Goal: Information Seeking & Learning: Compare options

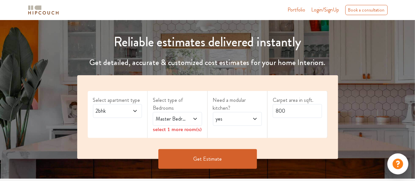
scroll to position [65, 0]
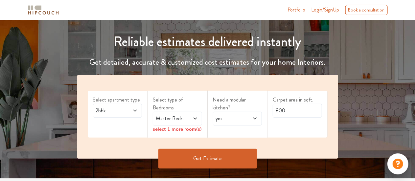
click at [192, 122] on span at bounding box center [192, 119] width 11 height 8
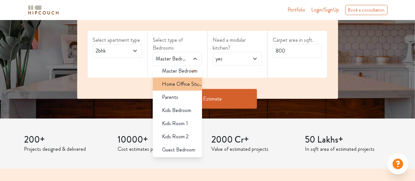
scroll to position [0, 0]
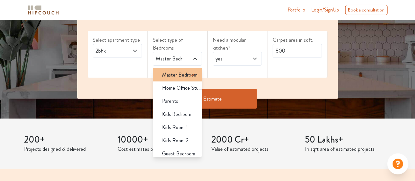
click at [168, 77] on span "Master Bedroom" at bounding box center [179, 75] width 35 height 8
click at [167, 78] on span "Master Bedroom" at bounding box center [179, 75] width 35 height 8
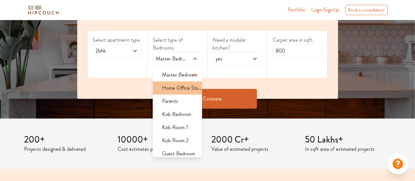
click at [169, 87] on span "Home Office Study" at bounding box center [182, 88] width 40 height 8
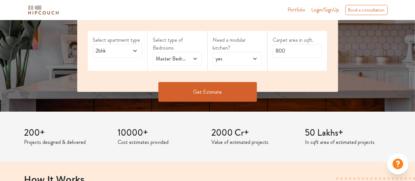
click at [181, 61] on span "Master Bedroom,Home Office Study" at bounding box center [170, 59] width 33 height 8
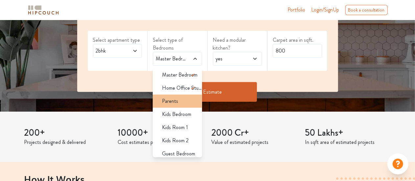
click at [176, 101] on span "Parents" at bounding box center [170, 101] width 16 height 8
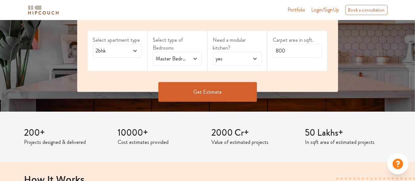
click at [191, 59] on span at bounding box center [192, 59] width 11 height 8
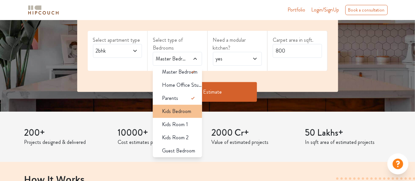
scroll to position [4, 0]
click at [175, 109] on span "Kids Bedroom" at bounding box center [176, 110] width 29 height 8
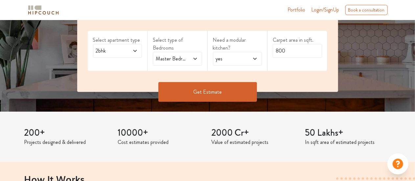
click at [194, 61] on icon at bounding box center [194, 58] width 5 height 5
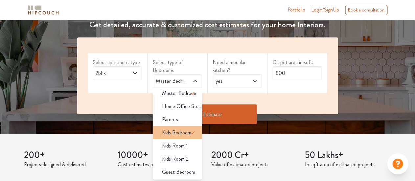
click at [175, 109] on span "Home Office Study" at bounding box center [182, 106] width 40 height 8
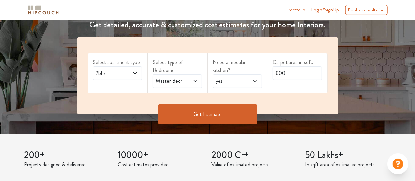
click at [188, 79] on span at bounding box center [192, 81] width 11 height 8
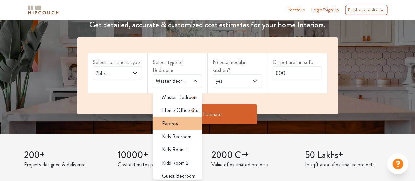
click at [173, 120] on span "Parents" at bounding box center [170, 124] width 16 height 8
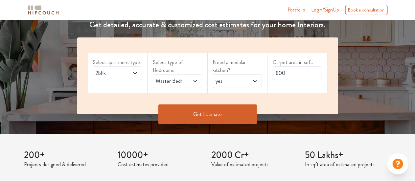
click at [191, 85] on div "Master Bedroom,Parents" at bounding box center [177, 81] width 49 height 14
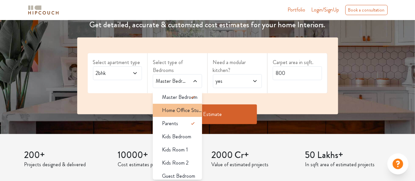
click at [182, 108] on span "Home Office Study" at bounding box center [182, 110] width 40 height 8
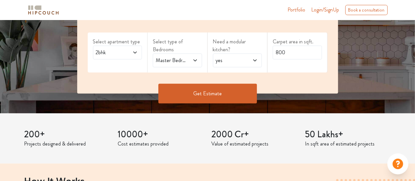
scroll to position [123, 0]
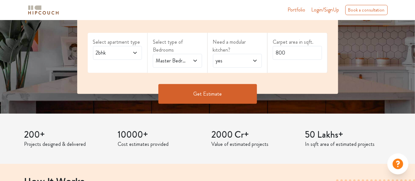
click at [197, 56] on div "Master Bedroom,Home Office Study" at bounding box center [177, 61] width 49 height 14
click at [251, 73] on div "Select apartment type 2bhk Select type of Bedrooms Master Bedroom,Home Office S…" at bounding box center [207, 55] width 261 height 77
click at [210, 92] on button "Get Estimate" at bounding box center [207, 94] width 99 height 20
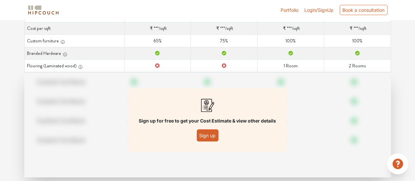
scroll to position [134, 0]
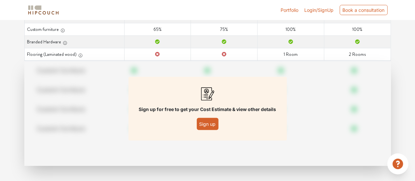
click at [205, 123] on button "Sign up" at bounding box center [208, 124] width 22 height 12
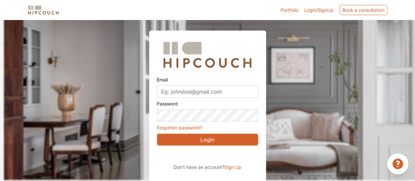
scroll to position [20, 0]
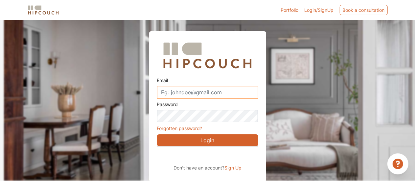
click at [210, 97] on input "Email" at bounding box center [207, 92] width 101 height 12
type input "[EMAIL_ADDRESS][DOMAIN_NAME]"
click at [235, 167] on span "Sign Up" at bounding box center [232, 168] width 17 height 6
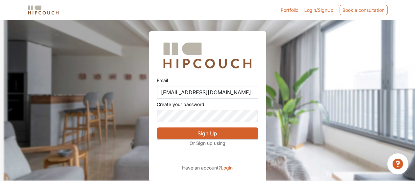
click at [225, 169] on span "Login" at bounding box center [227, 168] width 12 height 6
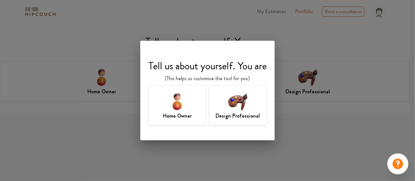
click at [234, 111] on img at bounding box center [237, 101] width 21 height 21
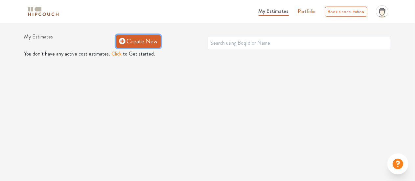
click at [129, 43] on link "Create New" at bounding box center [138, 41] width 45 height 13
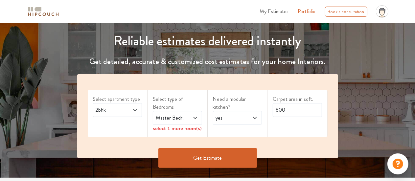
scroll to position [72, 0]
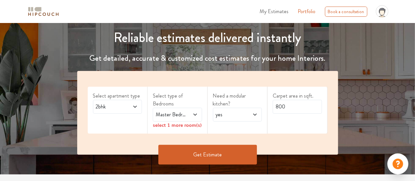
click at [187, 114] on span "Master Bedroom" at bounding box center [170, 115] width 33 height 8
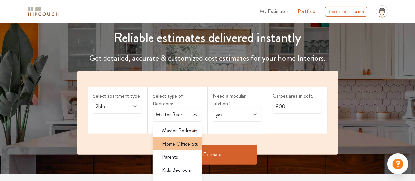
click at [177, 146] on span "Home Office Study" at bounding box center [182, 144] width 40 height 8
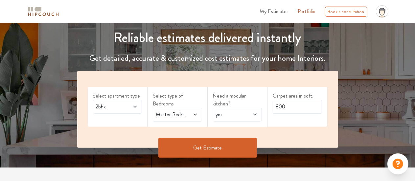
click at [204, 150] on button "Get Estimate" at bounding box center [207, 148] width 99 height 20
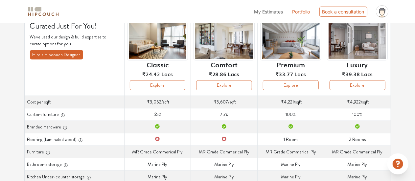
scroll to position [53, 0]
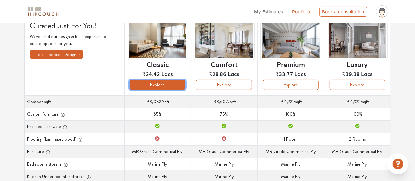
click at [157, 88] on button "Explore" at bounding box center [158, 85] width 56 height 10
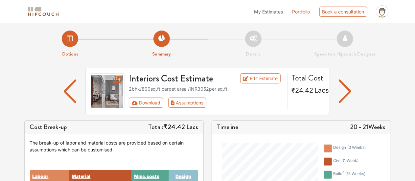
scroll to position [1, 0]
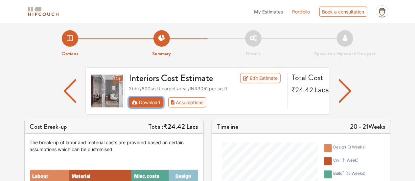
click at [144, 103] on button "Download" at bounding box center [146, 102] width 34 height 10
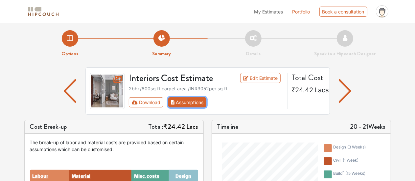
click at [178, 107] on button "Assumptions" at bounding box center [187, 102] width 38 height 10
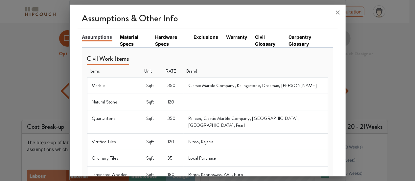
scroll to position [0, 0]
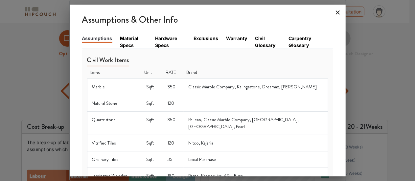
click at [336, 10] on icon at bounding box center [337, 12] width 11 height 11
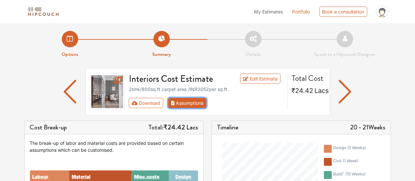
click at [193, 102] on button "Assumptions" at bounding box center [187, 103] width 38 height 10
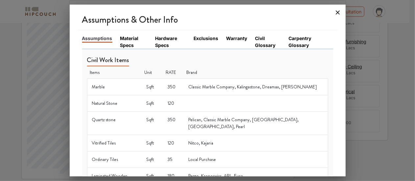
click at [339, 11] on icon at bounding box center [337, 12] width 11 height 11
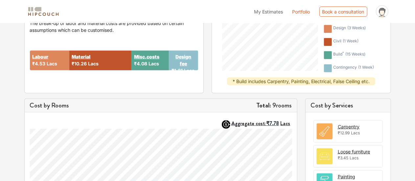
scroll to position [121, 0]
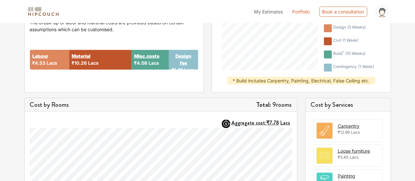
click at [54, 68] on div "Labour ₹4.53 Lacs" at bounding box center [49, 60] width 39 height 20
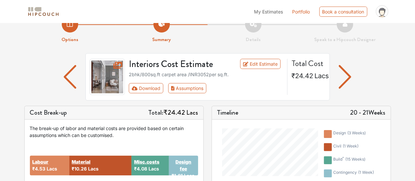
scroll to position [0, 0]
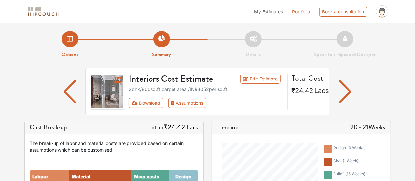
click at [343, 90] on img "button" at bounding box center [345, 92] width 13 height 24
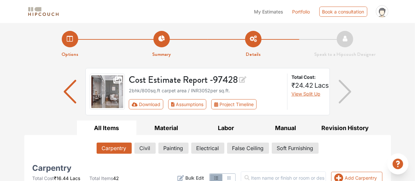
click at [347, 96] on img "button" at bounding box center [345, 92] width 13 height 24
click at [158, 102] on button "Download" at bounding box center [146, 104] width 34 height 10
click at [171, 131] on button "Material" at bounding box center [166, 128] width 60 height 15
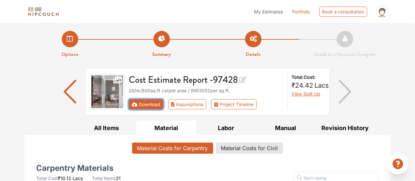
click at [151, 103] on button "Download" at bounding box center [146, 104] width 34 height 10
click at [70, 41] on li "Options" at bounding box center [70, 44] width 92 height 27
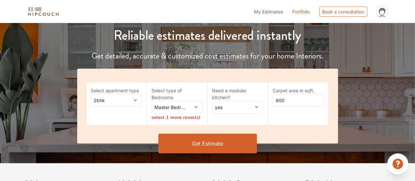
scroll to position [76, 0]
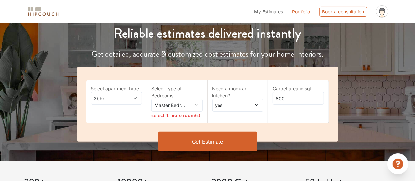
click at [179, 107] on span "Master Bedroom" at bounding box center [170, 105] width 34 height 7
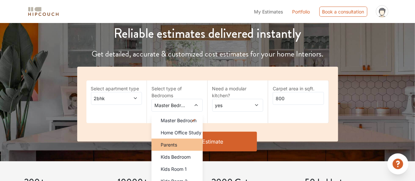
click at [177, 145] on div "Parents" at bounding box center [178, 144] width 47 height 7
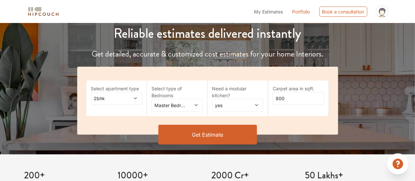
click at [220, 132] on button "Get Estimate" at bounding box center [207, 135] width 99 height 20
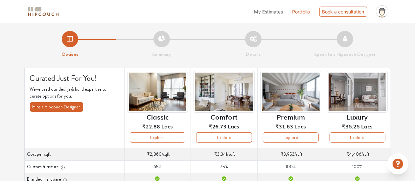
click at [70, 40] on li "Options" at bounding box center [70, 44] width 92 height 27
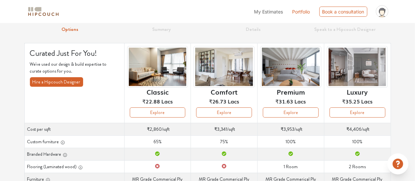
scroll to position [25, 0]
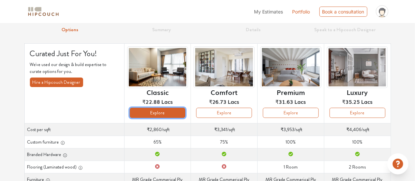
click at [148, 113] on button "Explore" at bounding box center [158, 113] width 56 height 10
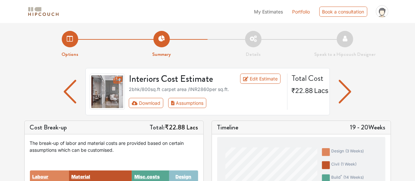
click at [345, 95] on img "button" at bounding box center [345, 92] width 13 height 24
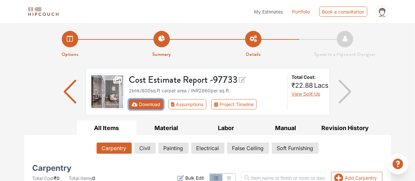
click at [148, 103] on button "Download" at bounding box center [146, 104] width 34 height 10
click at [147, 101] on button "Download" at bounding box center [146, 104] width 34 height 10
click at [68, 44] on li "Options" at bounding box center [70, 44] width 92 height 27
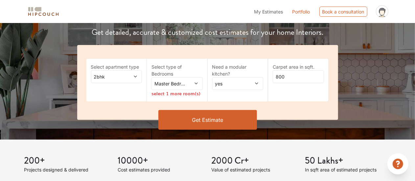
scroll to position [98, 0]
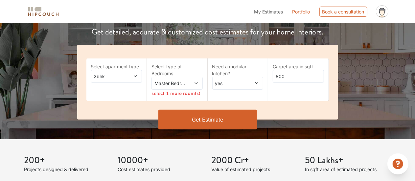
click at [189, 81] on span at bounding box center [192, 83] width 11 height 7
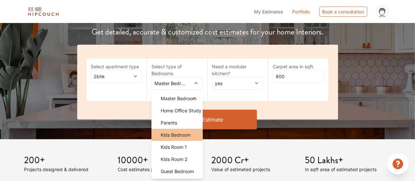
click at [179, 139] on li "Kids Bedroom" at bounding box center [176, 135] width 51 height 12
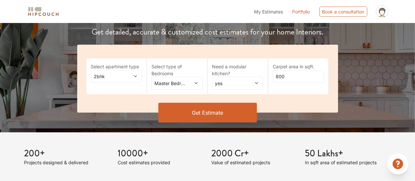
click at [203, 118] on button "Get Estimate" at bounding box center [207, 113] width 99 height 20
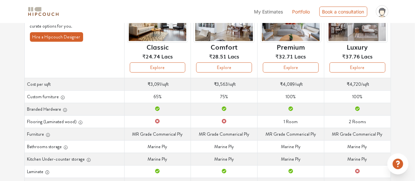
scroll to position [70, 0]
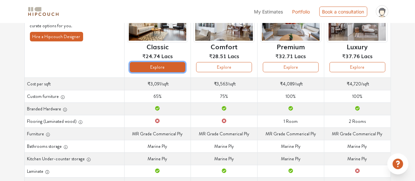
click at [166, 66] on button "Explore" at bounding box center [158, 67] width 56 height 10
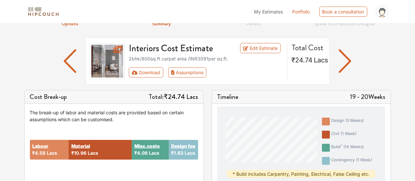
scroll to position [31, 0]
click at [347, 55] on img "button" at bounding box center [345, 61] width 13 height 24
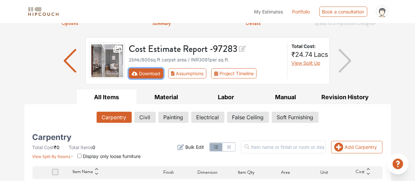
click at [144, 75] on button "Download" at bounding box center [146, 73] width 34 height 10
click at [138, 73] on button "Download" at bounding box center [146, 73] width 34 height 10
click at [146, 74] on button "Download" at bounding box center [146, 73] width 34 height 10
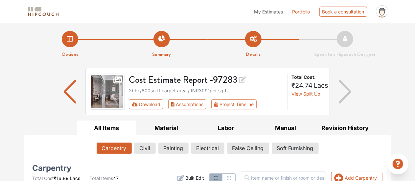
click at [71, 38] on li "Options" at bounding box center [70, 44] width 92 height 27
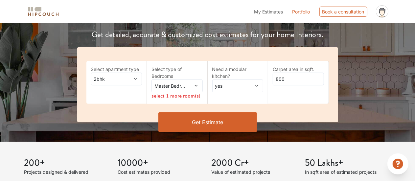
scroll to position [121, 0]
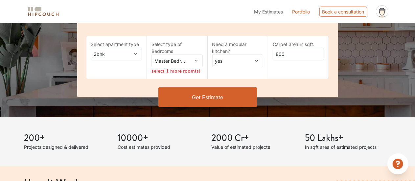
click at [190, 60] on span at bounding box center [192, 60] width 11 height 7
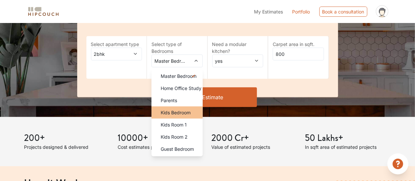
click at [172, 115] on span "Kids Bedroom" at bounding box center [176, 112] width 30 height 7
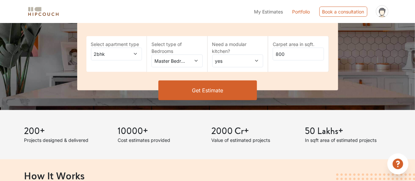
click at [207, 89] on button "Get Estimate" at bounding box center [207, 90] width 99 height 20
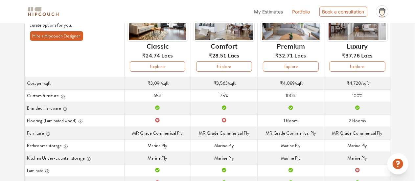
scroll to position [71, 0]
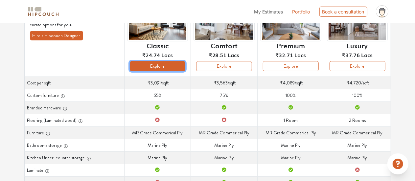
click at [165, 65] on button "Explore" at bounding box center [158, 66] width 56 height 10
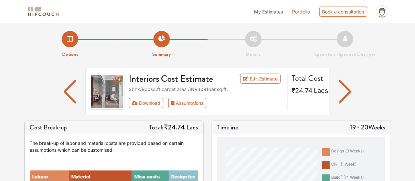
click at [342, 89] on img "button" at bounding box center [345, 92] width 13 height 24
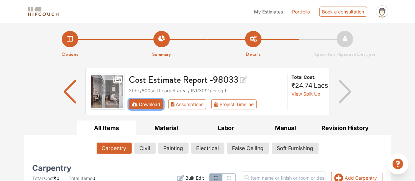
click at [143, 103] on button "Download" at bounding box center [146, 104] width 34 height 10
click at [148, 105] on button "Download" at bounding box center [146, 104] width 34 height 10
click at [71, 42] on li "Options" at bounding box center [70, 44] width 92 height 27
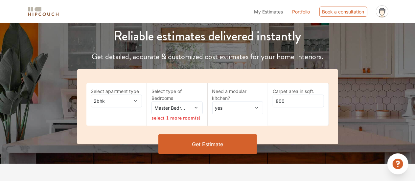
scroll to position [74, 0]
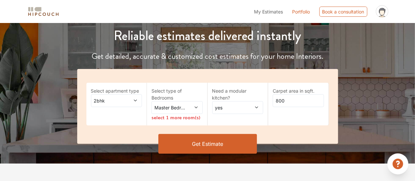
click at [183, 103] on div "Master Bedroom" at bounding box center [176, 107] width 51 height 13
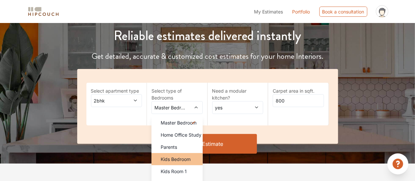
click at [178, 160] on span "Kids Bedroom" at bounding box center [176, 159] width 30 height 7
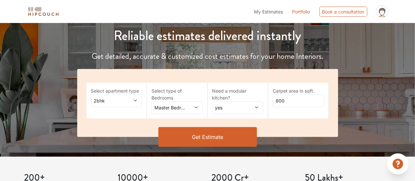
click at [227, 135] on button "Get Estimate" at bounding box center [207, 137] width 99 height 20
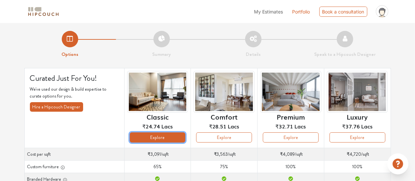
click at [168, 140] on button "Explore" at bounding box center [158, 137] width 56 height 10
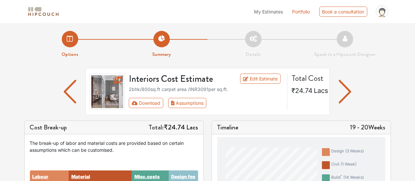
click at [344, 92] on img "button" at bounding box center [345, 92] width 13 height 24
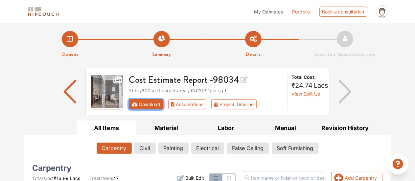
click at [151, 104] on button "Download" at bounding box center [146, 104] width 34 height 10
click at [192, 54] on li "Summary" at bounding box center [162, 44] width 92 height 27
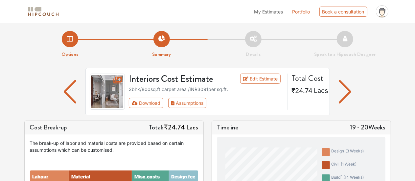
click at [74, 39] on li "Options" at bounding box center [70, 44] width 92 height 27
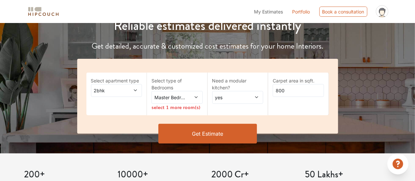
scroll to position [85, 0]
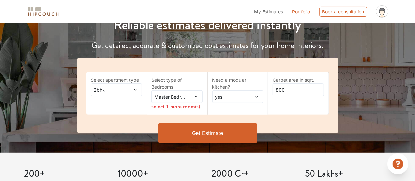
click at [187, 96] on span at bounding box center [192, 96] width 11 height 7
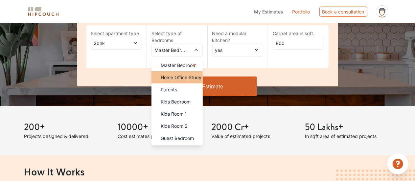
scroll to position [136, 0]
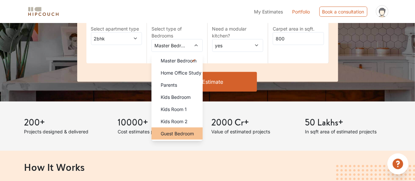
click at [183, 133] on span "Guest Bedroom" at bounding box center [177, 133] width 33 height 7
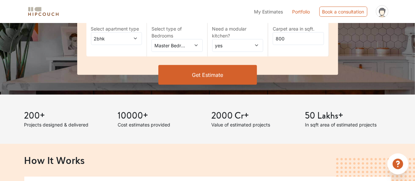
click at [223, 71] on button "Get Estimate" at bounding box center [207, 75] width 99 height 20
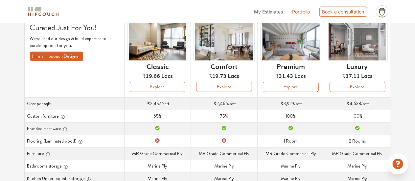
scroll to position [52, 0]
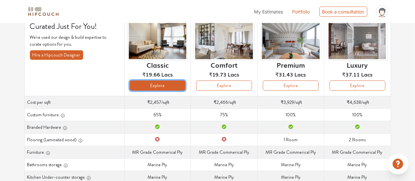
click at [167, 86] on button "Explore" at bounding box center [158, 85] width 56 height 10
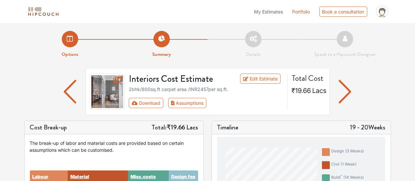
click at [342, 89] on img "button" at bounding box center [345, 92] width 13 height 24
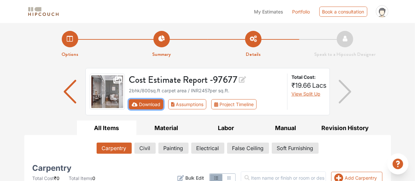
click at [137, 100] on button "Download" at bounding box center [146, 104] width 34 height 10
click at [74, 40] on li "Options" at bounding box center [70, 44] width 92 height 27
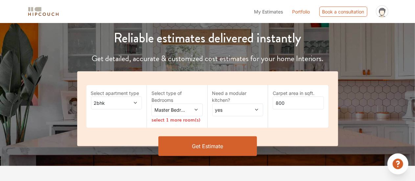
scroll to position [73, 0]
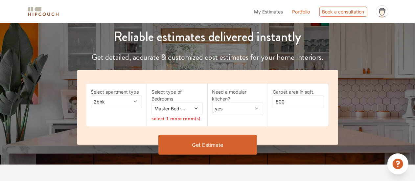
click at [179, 107] on span "Master Bedroom" at bounding box center [170, 108] width 34 height 7
click at [129, 100] on span at bounding box center [131, 101] width 11 height 7
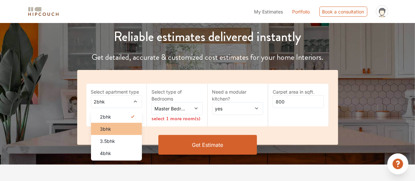
click at [118, 131] on div "3bhk" at bounding box center [118, 128] width 47 height 7
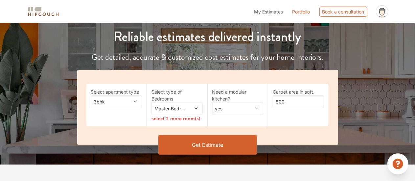
click at [192, 108] on span at bounding box center [192, 108] width 11 height 7
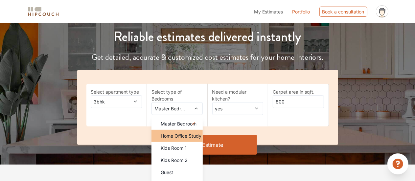
click at [180, 134] on span "Home Office Study" at bounding box center [181, 135] width 41 height 7
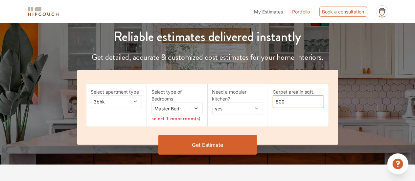
click at [277, 104] on input "800" at bounding box center [298, 101] width 51 height 13
type input "1200"
click at [216, 143] on button "Get Estimate" at bounding box center [207, 145] width 99 height 20
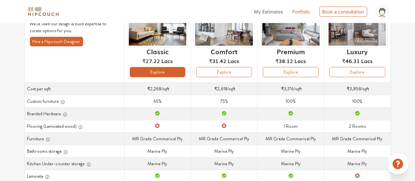
scroll to position [66, 0]
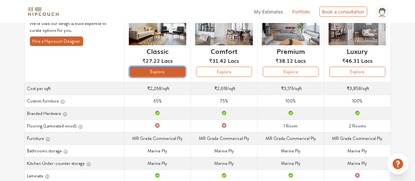
click at [164, 70] on button "Explore" at bounding box center [158, 72] width 56 height 10
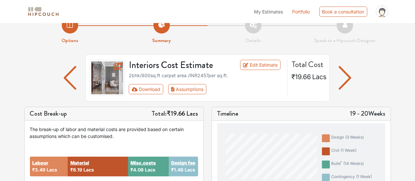
scroll to position [10, 0]
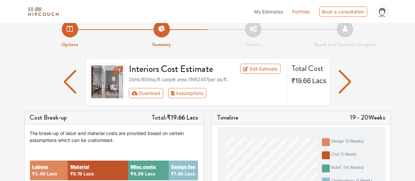
click at [347, 76] on img "button" at bounding box center [345, 82] width 13 height 24
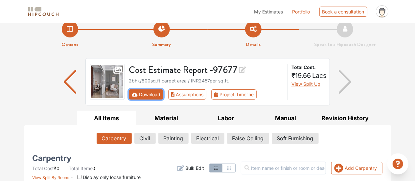
click at [138, 94] on button "Download" at bounding box center [146, 94] width 34 height 10
click at [400, 17] on nav "My Estimates Portfolio Book a consultation profile pic Upload Boq Logout" at bounding box center [207, 11] width 415 height 23
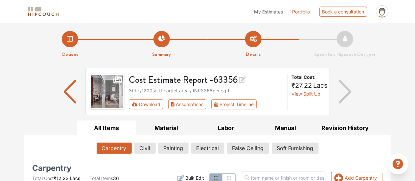
click at [74, 39] on li "Options" at bounding box center [70, 44] width 92 height 27
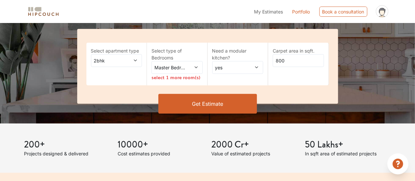
scroll to position [83, 0]
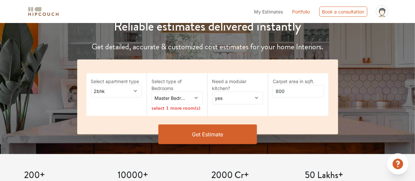
click at [121, 87] on div "2bhk" at bounding box center [116, 91] width 51 height 13
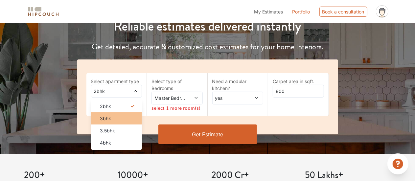
click at [119, 121] on div "3bhk" at bounding box center [118, 118] width 47 height 7
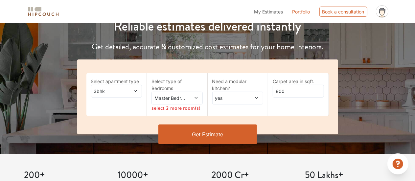
click at [190, 98] on span at bounding box center [192, 98] width 11 height 7
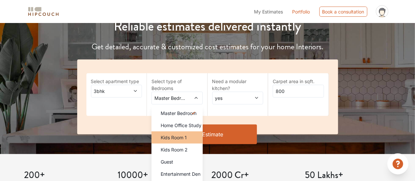
click at [177, 138] on span "Kids Room 1" at bounding box center [174, 137] width 26 height 7
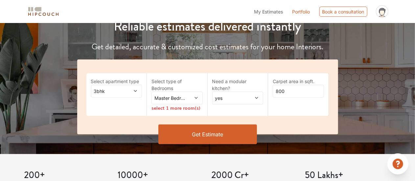
click at [235, 99] on span "yes" at bounding box center [231, 98] width 34 height 7
click at [282, 94] on input "800" at bounding box center [298, 91] width 51 height 13
type input "1200"
click at [224, 131] on button "Get Estimate" at bounding box center [207, 134] width 99 height 20
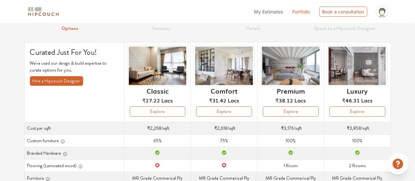
scroll to position [26, 0]
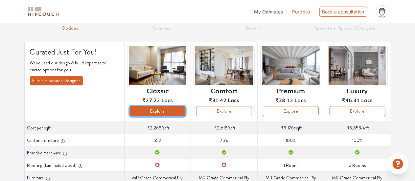
click at [159, 113] on button "Explore" at bounding box center [158, 111] width 56 height 10
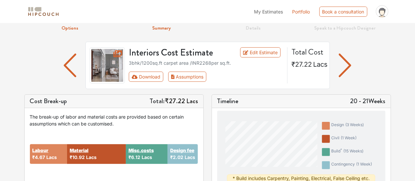
click at [346, 61] on img "button" at bounding box center [345, 66] width 13 height 24
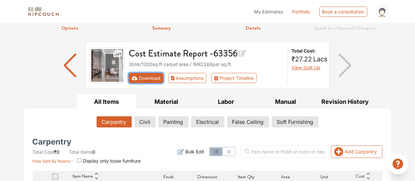
click at [148, 76] on button "Download" at bounding box center [146, 78] width 34 height 10
click at [192, 59] on h3 "Cost Estimate Report - 58732" at bounding box center [206, 53] width 154 height 12
click at [160, 76] on button "Download" at bounding box center [146, 78] width 34 height 10
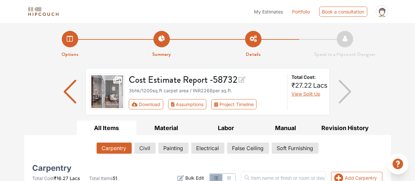
click at [64, 42] on li "Options" at bounding box center [70, 44] width 92 height 27
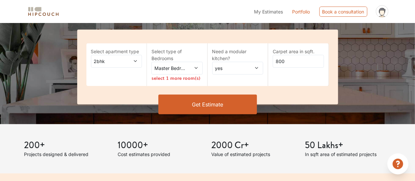
scroll to position [114, 0]
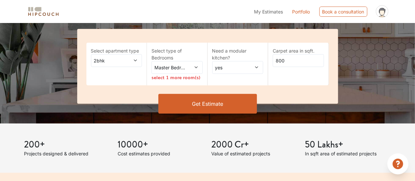
click at [186, 70] on span "Master Bedroom" at bounding box center [170, 67] width 34 height 7
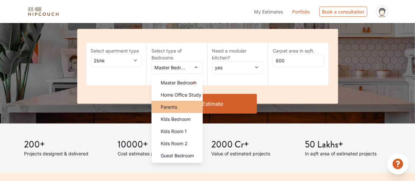
click at [181, 107] on div "Parents" at bounding box center [178, 106] width 47 height 7
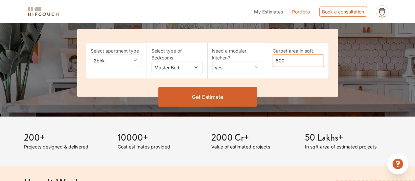
click at [277, 61] on input "800" at bounding box center [298, 60] width 51 height 13
type input "1200"
click at [237, 96] on button "Get Estimate" at bounding box center [207, 97] width 99 height 20
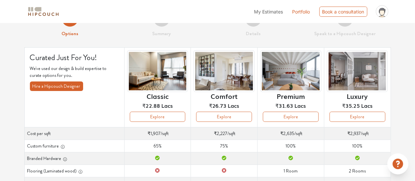
scroll to position [20, 0]
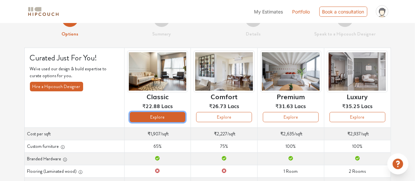
click at [165, 120] on button "Explore" at bounding box center [158, 117] width 56 height 10
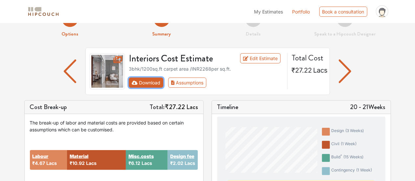
click at [154, 86] on button "Download" at bounding box center [146, 82] width 34 height 10
click at [341, 71] on img "button" at bounding box center [345, 71] width 13 height 24
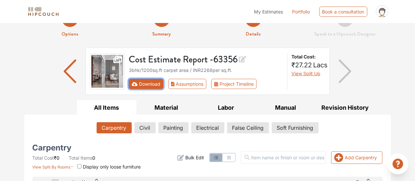
click at [149, 83] on button "Download" at bounding box center [146, 84] width 34 height 10
click at [151, 80] on button "Download" at bounding box center [146, 84] width 34 height 10
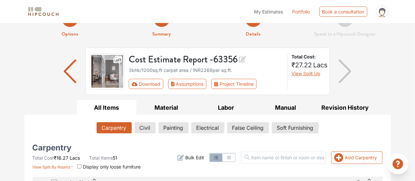
click at [368, 71] on div "Cost Estimate Report - 63356 3bhk / 1200 sq.ft carpet area / INR 2268 per sq.ft…" at bounding box center [207, 74] width 366 height 53
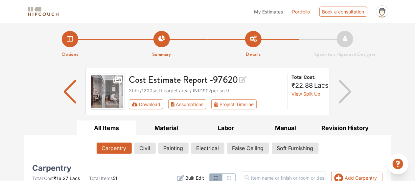
click at [68, 38] on li "Options" at bounding box center [70, 44] width 92 height 27
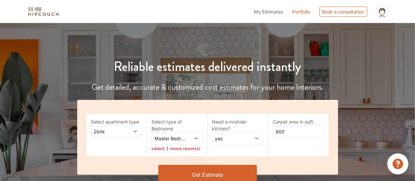
scroll to position [72, 0]
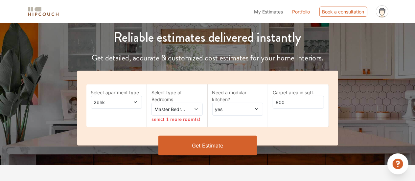
click at [165, 111] on span "Master Bedroom" at bounding box center [170, 109] width 34 height 7
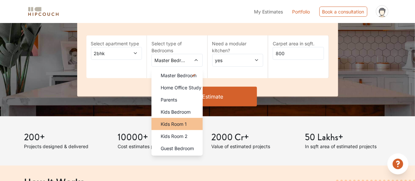
scroll to position [122, 0]
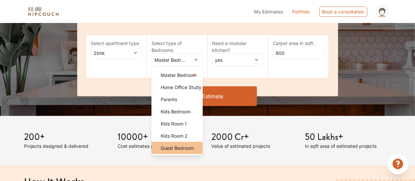
click at [180, 144] on li "Guest Bedroom" at bounding box center [176, 148] width 51 height 12
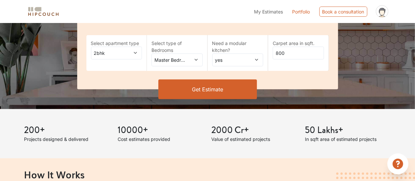
click at [228, 95] on button "Get Estimate" at bounding box center [207, 89] width 99 height 20
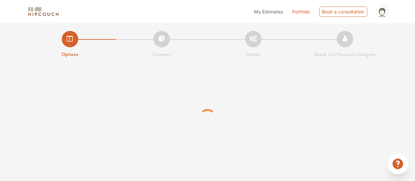
click at [114, 56] on li "Options" at bounding box center [70, 44] width 92 height 27
click at [67, 38] on li "Options" at bounding box center [70, 44] width 92 height 27
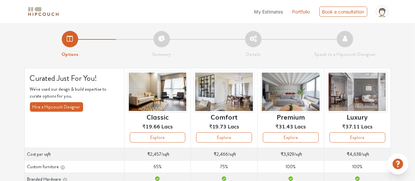
click at [72, 40] on li "Options" at bounding box center [70, 44] width 92 height 27
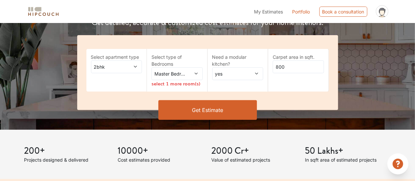
scroll to position [122, 0]
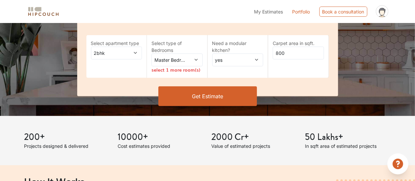
click at [118, 51] on span "2bhk" at bounding box center [110, 53] width 34 height 7
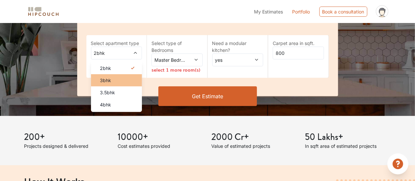
click at [117, 79] on div "3bhk" at bounding box center [118, 80] width 47 height 7
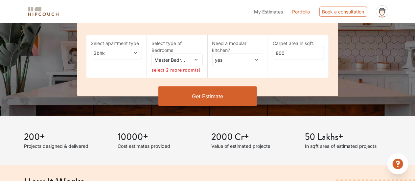
click at [178, 64] on div "Master Bedroom" at bounding box center [176, 60] width 51 height 13
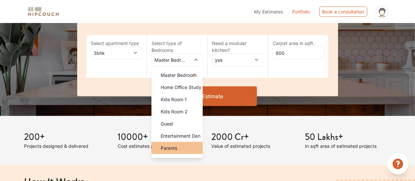
scroll to position [9, 0]
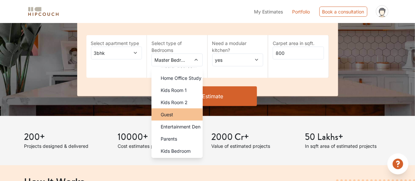
click at [175, 113] on div "Guest" at bounding box center [178, 114] width 47 height 7
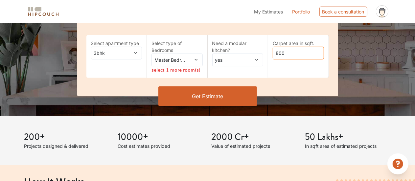
click at [278, 53] on input "800" at bounding box center [298, 53] width 51 height 13
type input "1200"
click at [233, 96] on button "Get Estimate" at bounding box center [207, 96] width 99 height 20
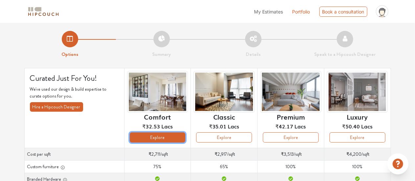
click at [145, 135] on button "Explore" at bounding box center [158, 137] width 56 height 10
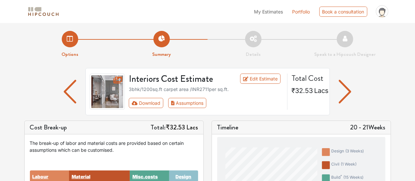
click at [343, 82] on img "button" at bounding box center [345, 92] width 13 height 24
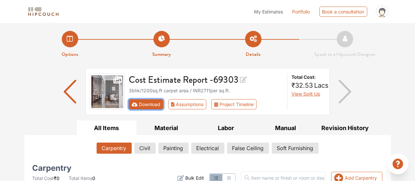
click at [147, 100] on button "Download" at bounding box center [146, 104] width 34 height 10
click at [137, 107] on button "Download" at bounding box center [146, 104] width 34 height 10
click at [68, 33] on li "Options" at bounding box center [70, 44] width 92 height 27
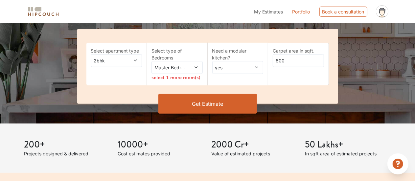
scroll to position [111, 0]
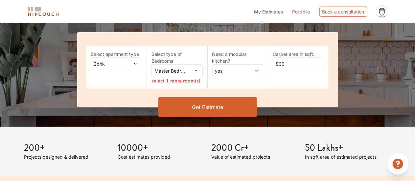
click at [118, 65] on span "2bhk" at bounding box center [110, 63] width 34 height 7
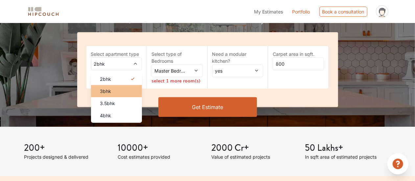
click at [114, 92] on div "3bhk" at bounding box center [118, 91] width 47 height 7
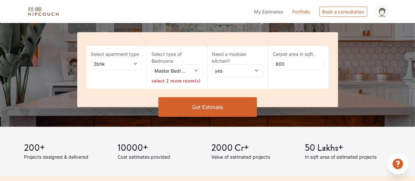
click at [182, 69] on span "Master Bedroom" at bounding box center [170, 70] width 34 height 7
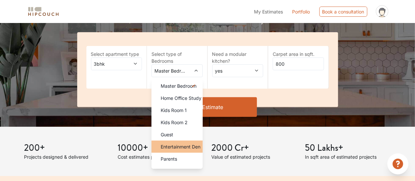
scroll to position [9, 0]
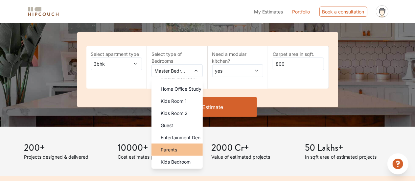
click at [179, 147] on div "Parents" at bounding box center [178, 149] width 47 height 7
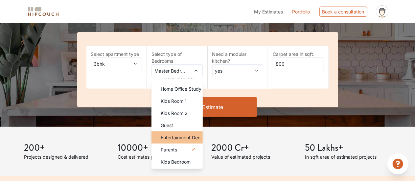
click at [181, 139] on span "Entertainment Den" at bounding box center [181, 137] width 40 height 7
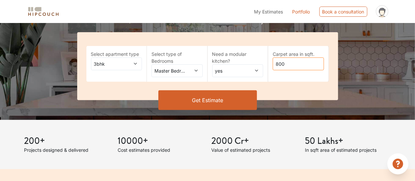
click at [279, 65] on input "800" at bounding box center [298, 63] width 51 height 13
type input "1200"
click at [215, 101] on button "Get Estimate" at bounding box center [207, 100] width 99 height 20
